Goal: Information Seeking & Learning: Learn about a topic

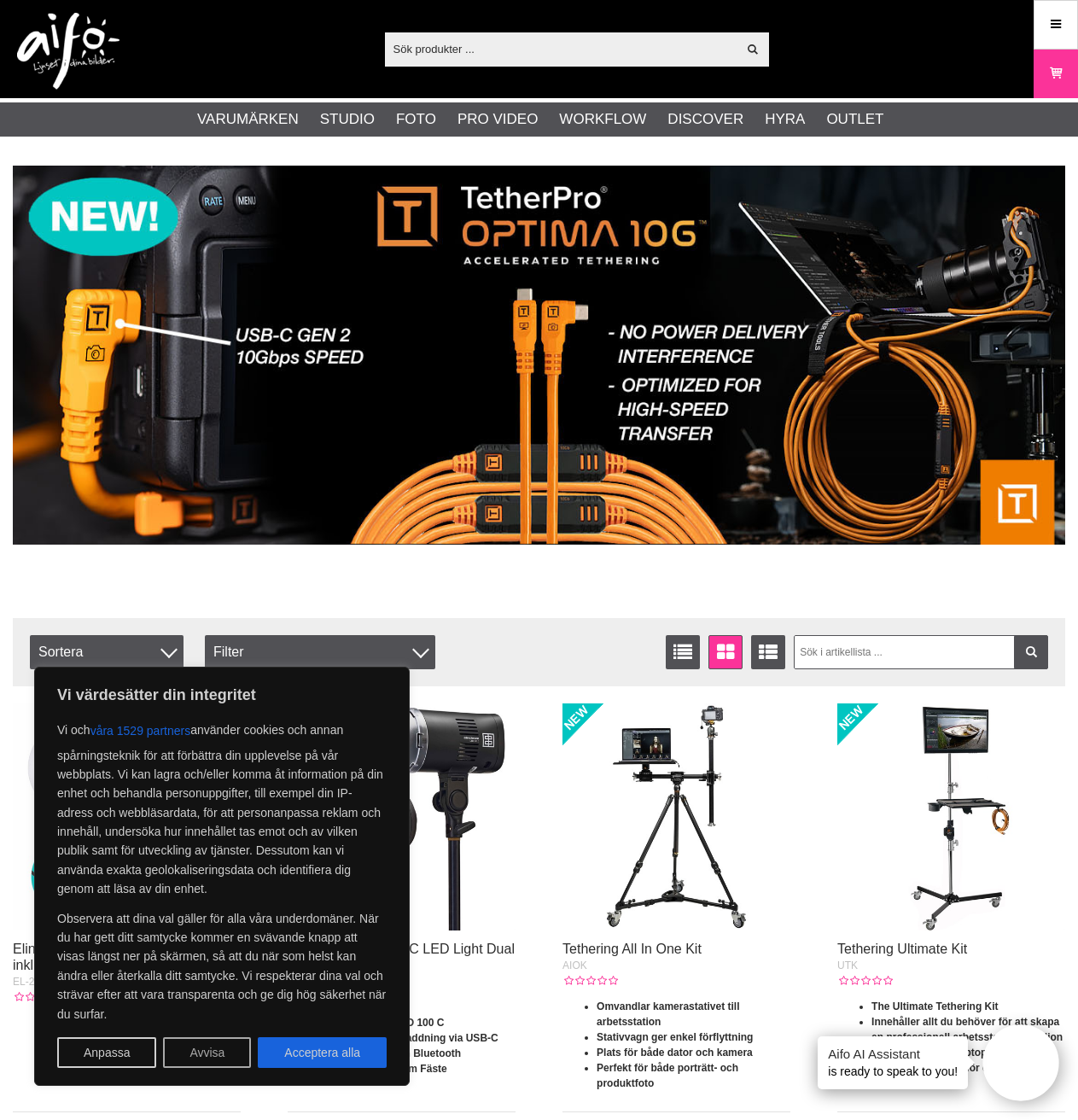
click at [218, 1056] on button "Avvisa" at bounding box center [207, 1052] width 88 height 30
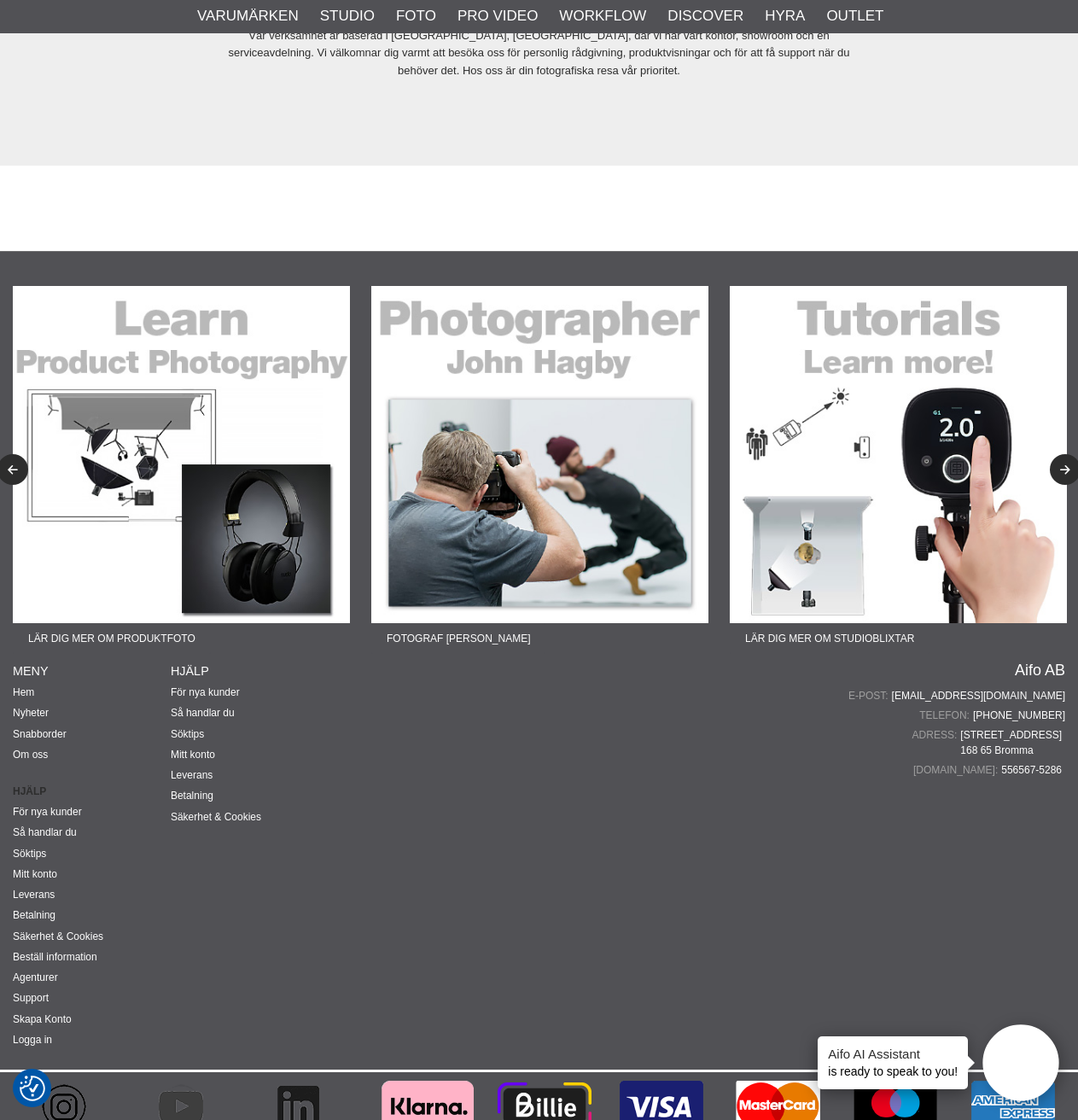
scroll to position [3779, 0]
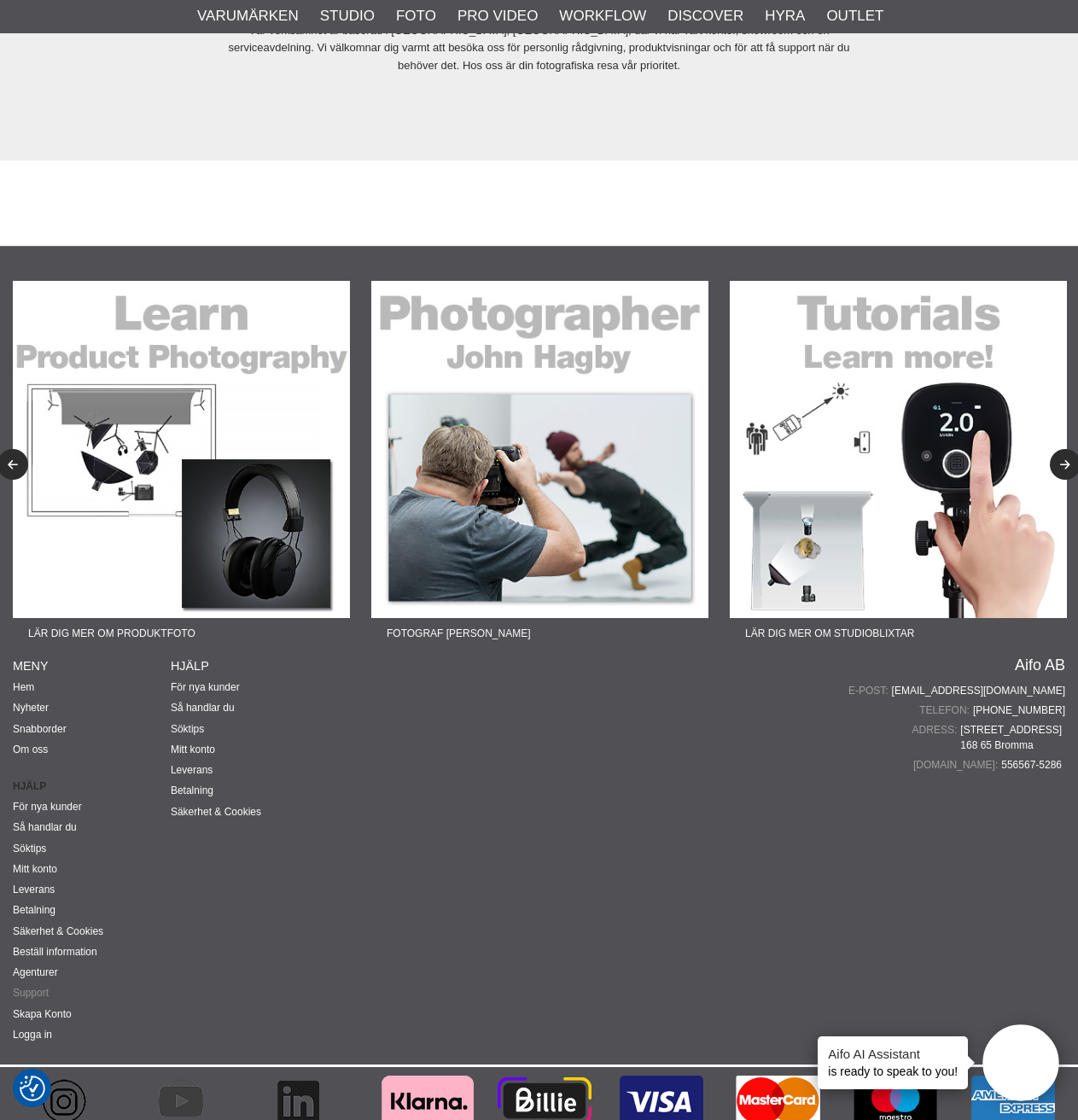
click at [38, 987] on link "Support" at bounding box center [30, 993] width 36 height 12
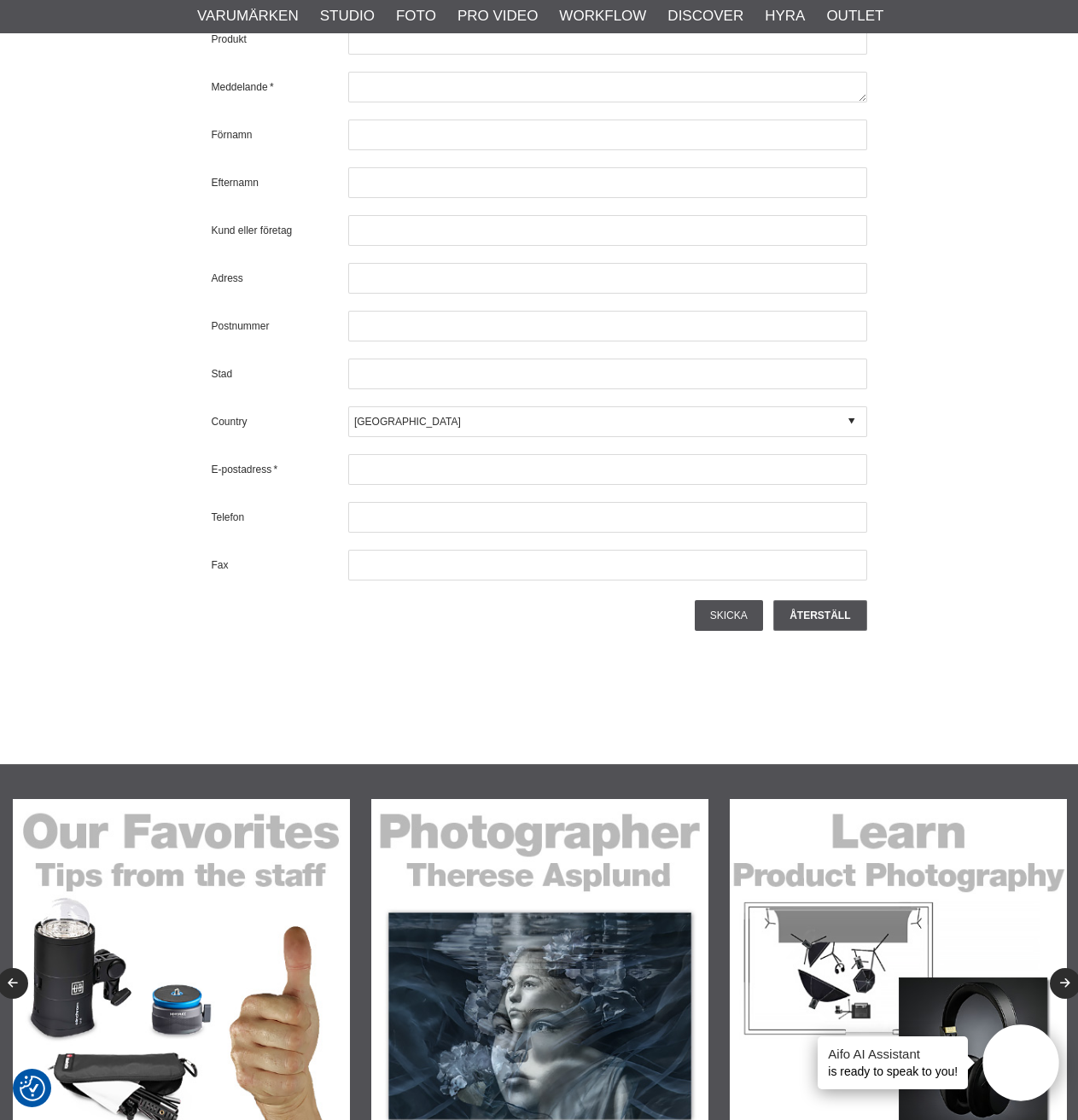
scroll to position [1963, 0]
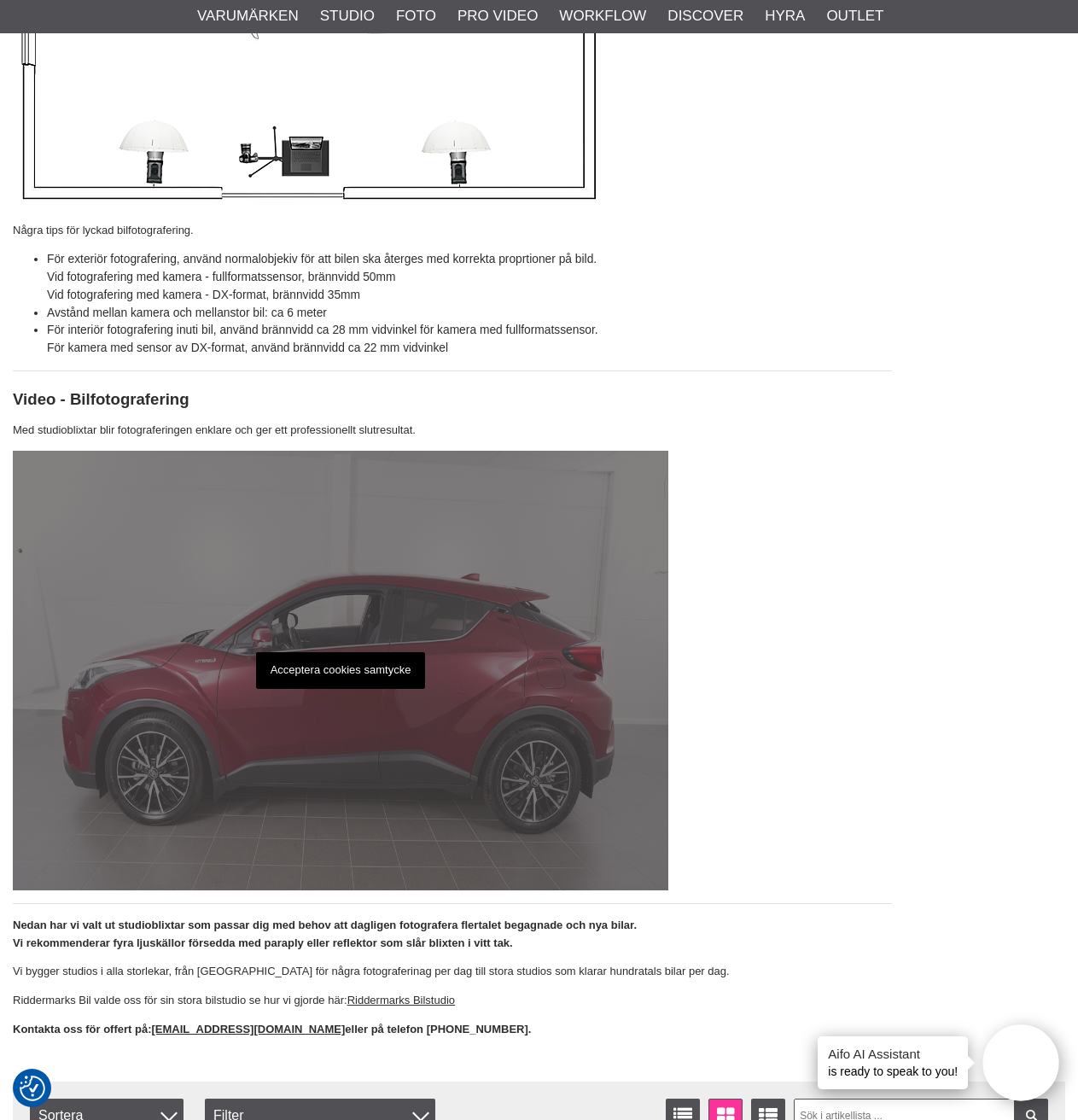
scroll to position [2731, 0]
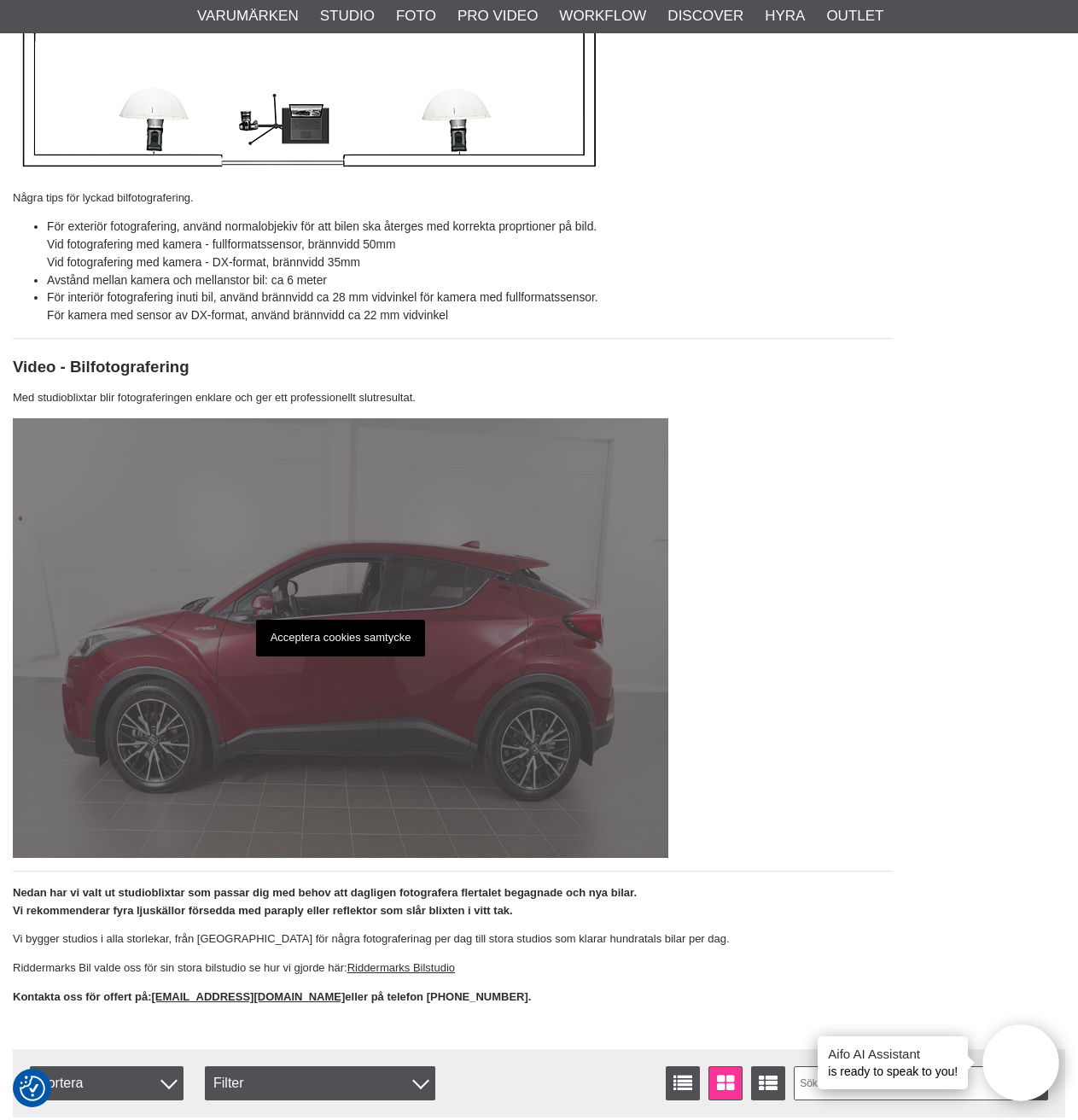
click at [342, 638] on p "Acceptera cookies samtycke" at bounding box center [340, 637] width 170 height 36
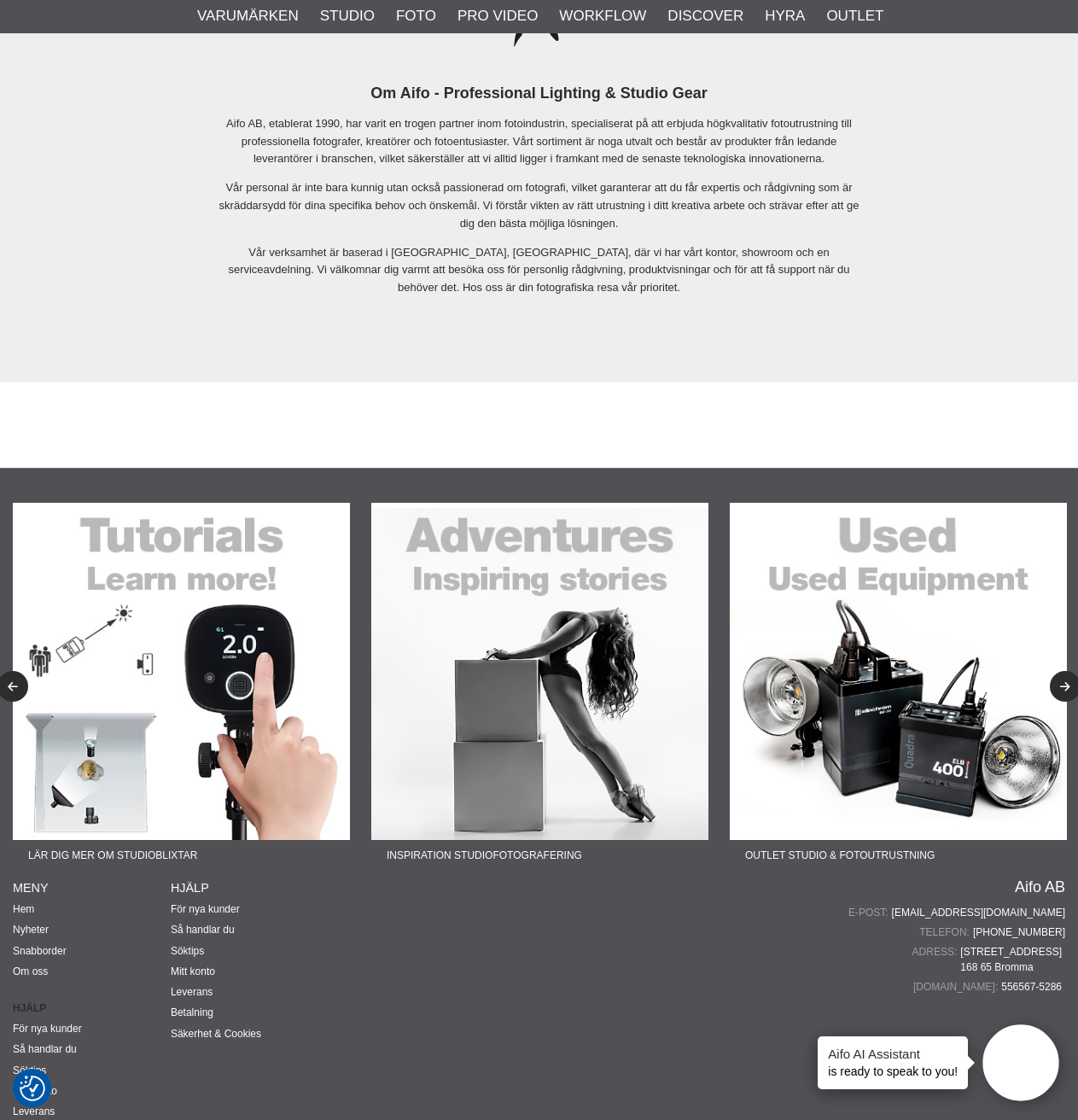
scroll to position [3779, 0]
